Goal: Check status: Check status

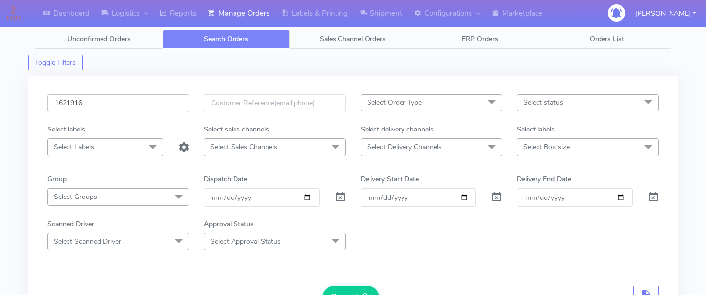
click at [106, 100] on input "1621916" at bounding box center [118, 103] width 142 height 18
paste input "1619736"
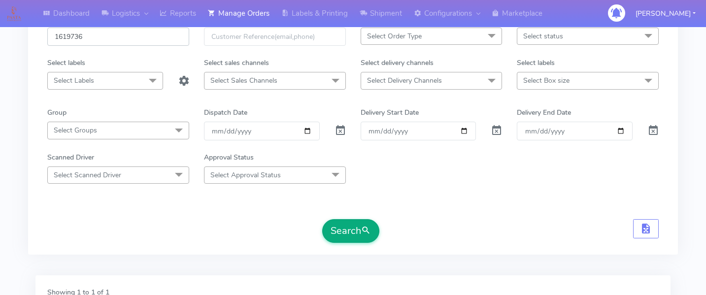
type input "1619736"
click at [358, 230] on button "Search" at bounding box center [350, 231] width 57 height 24
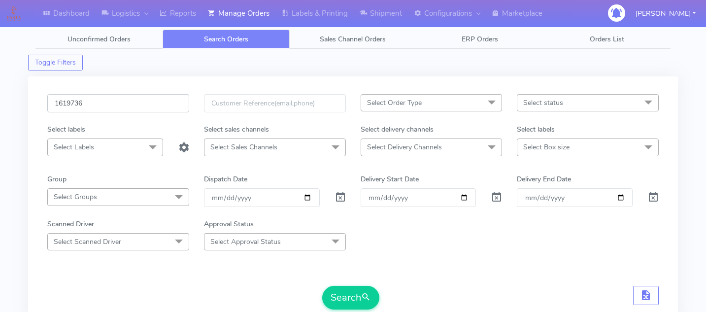
click at [146, 108] on input "1619736" at bounding box center [118, 103] width 142 height 18
paste input "1620335"
type input "1620335"
click at [350, 294] on button "Search" at bounding box center [350, 298] width 57 height 24
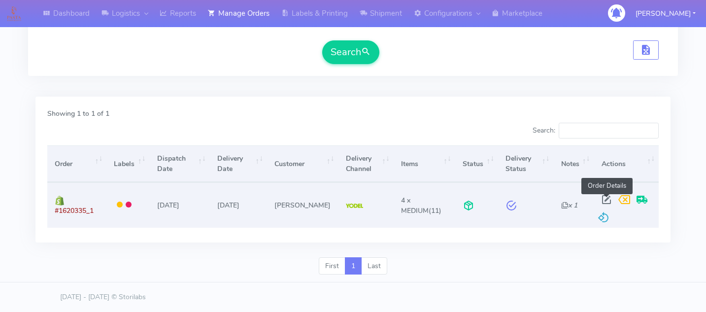
click at [602, 198] on span at bounding box center [606, 201] width 18 height 9
select select "5"
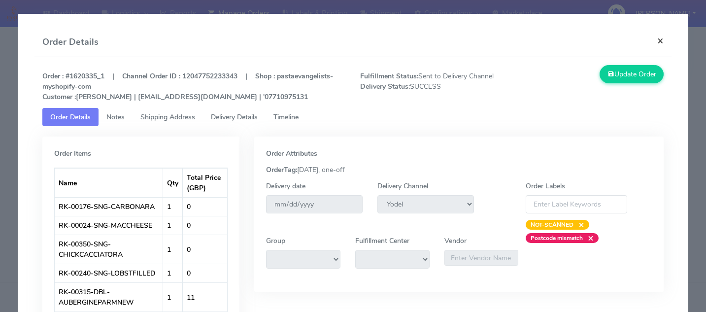
click at [669, 45] on button "×" at bounding box center [660, 41] width 22 height 26
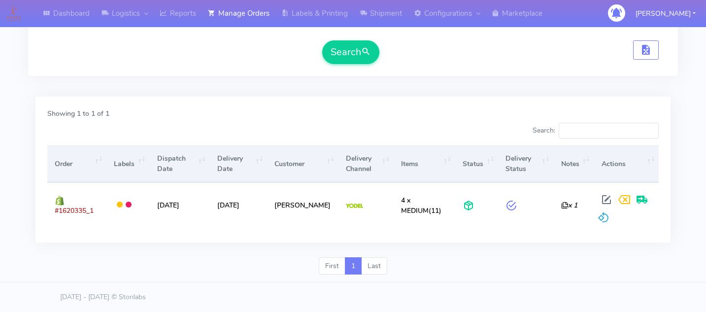
click at [385, 137] on div "Search:" at bounding box center [510, 133] width 298 height 20
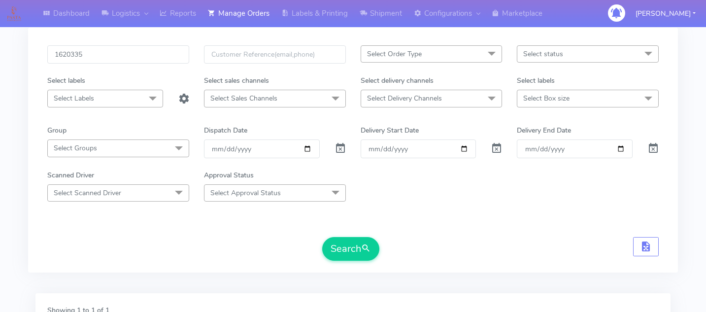
scroll to position [0, 0]
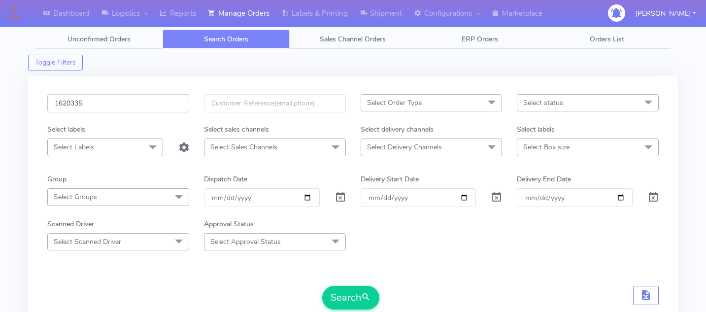
click at [123, 99] on input "1620335" at bounding box center [118, 103] width 142 height 18
paste input "1621724"
type input "1621724"
click at [343, 295] on button "Search" at bounding box center [350, 298] width 57 height 24
click at [507, 269] on form "1621724 Select Order Type Select All MEALS ATAVI One Off Pasta Club Gift Kit Ev…" at bounding box center [352, 201] width 611 height 215
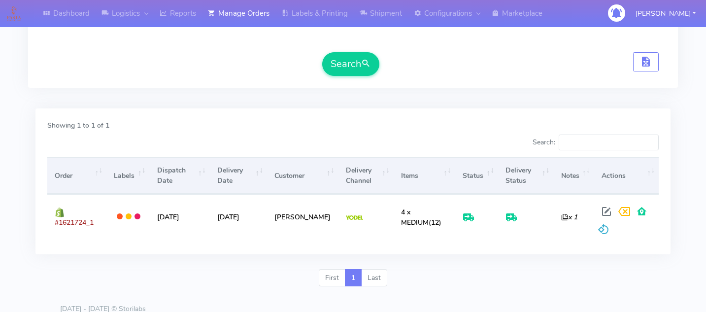
scroll to position [245, 0]
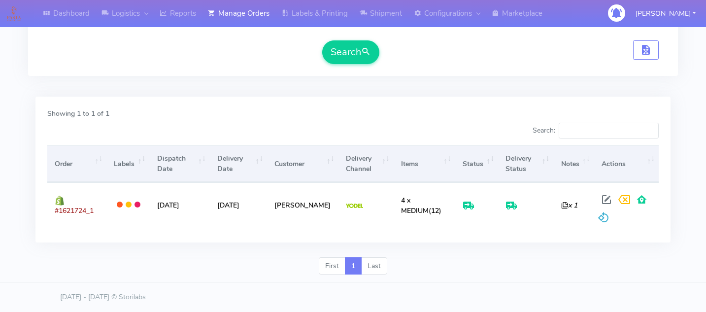
click at [398, 95] on div "Showing 1 to 1 of 1 Search: Order Labels Dispatch Date Delivery Date Customer D…" at bounding box center [353, 174] width 650 height 166
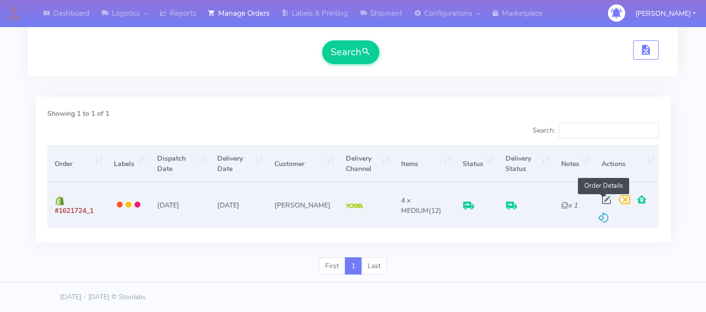
click at [602, 198] on span at bounding box center [606, 201] width 18 height 9
select select "5"
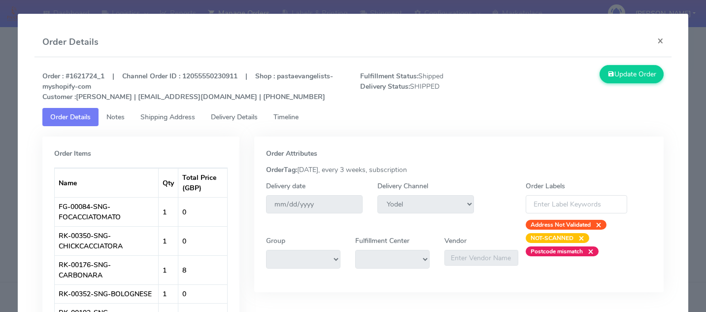
click at [228, 117] on span "Delivery Details" at bounding box center [234, 116] width 47 height 9
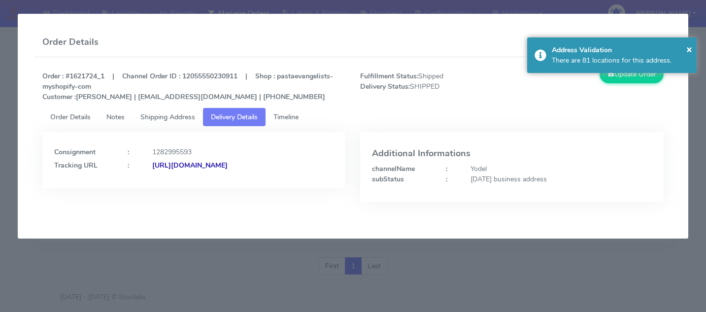
click at [298, 116] on span "Timeline" at bounding box center [285, 116] width 25 height 9
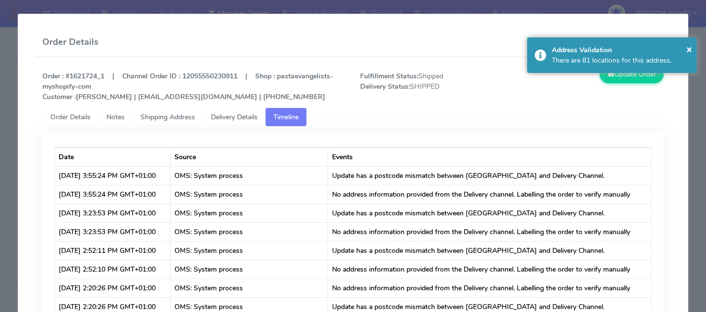
click at [236, 117] on span "Delivery Details" at bounding box center [234, 116] width 47 height 9
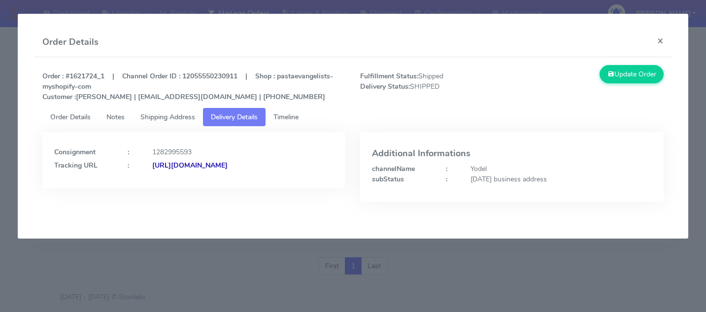
click at [441, 290] on modal-container "Order Details × Order : #1621724_1 | Channel Order ID : 12055550230911 | Shop :…" at bounding box center [353, 156] width 706 height 312
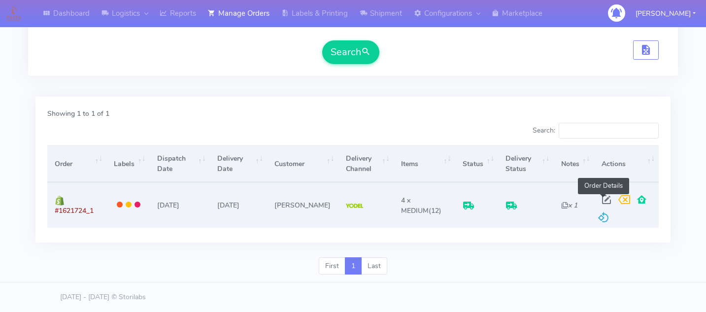
click at [597, 197] on span at bounding box center [606, 201] width 18 height 9
select select "5"
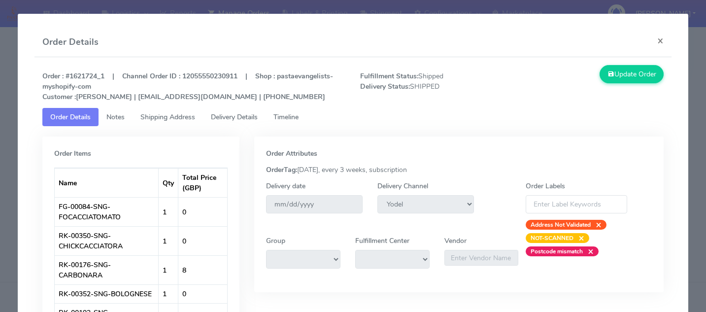
click at [227, 117] on span "Delivery Details" at bounding box center [234, 116] width 47 height 9
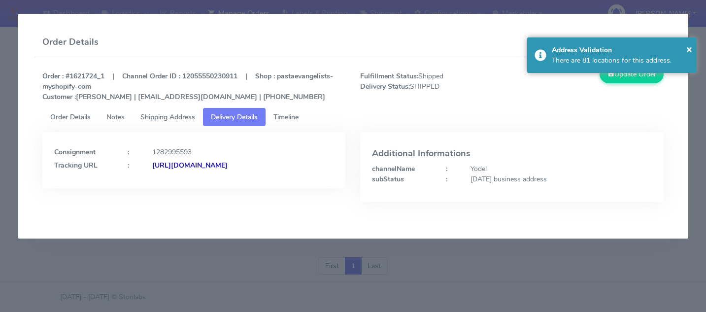
click at [298, 118] on span "Timeline" at bounding box center [285, 116] width 25 height 9
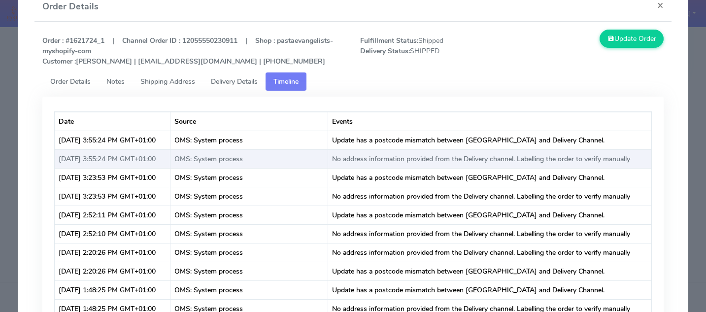
scroll to position [0, 0]
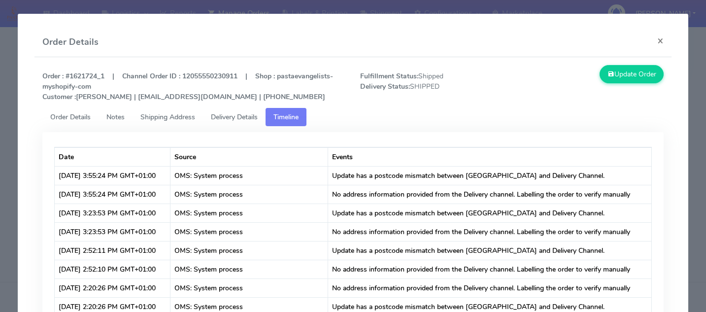
click at [252, 118] on span "Delivery Details" at bounding box center [234, 116] width 47 height 9
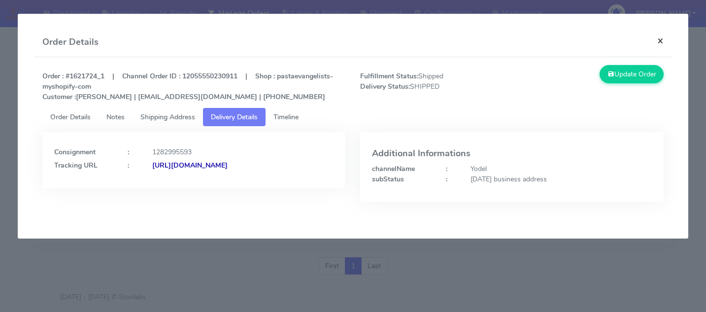
click at [667, 44] on button "×" at bounding box center [660, 41] width 22 height 26
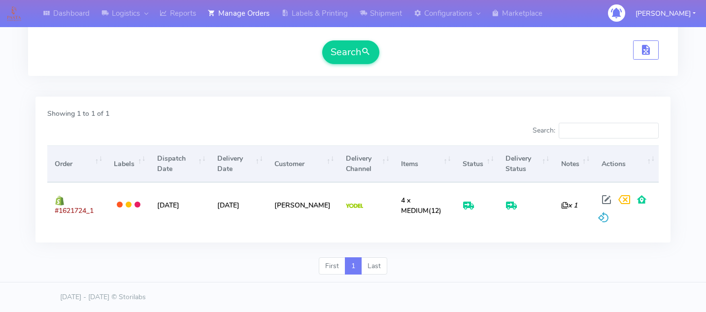
click at [678, 170] on div "Dashboard Logistics London Logistics Reports Manage Orders Labels & Printing Sh…" at bounding box center [353, 27] width 706 height 510
